Goal: Entertainment & Leisure: Browse casually

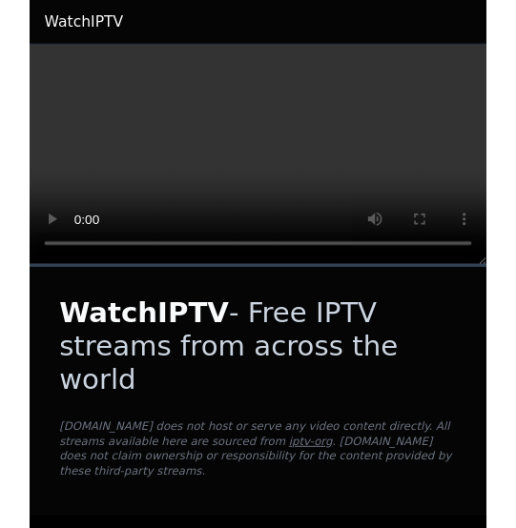
scroll to position [3331, 0]
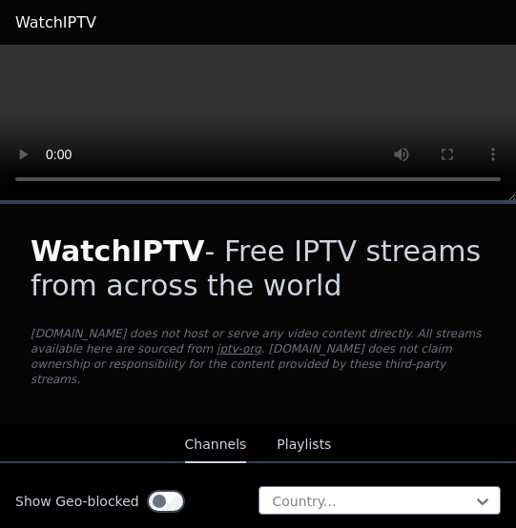
scroll to position [9507, 0]
